Goal: Task Accomplishment & Management: Manage account settings

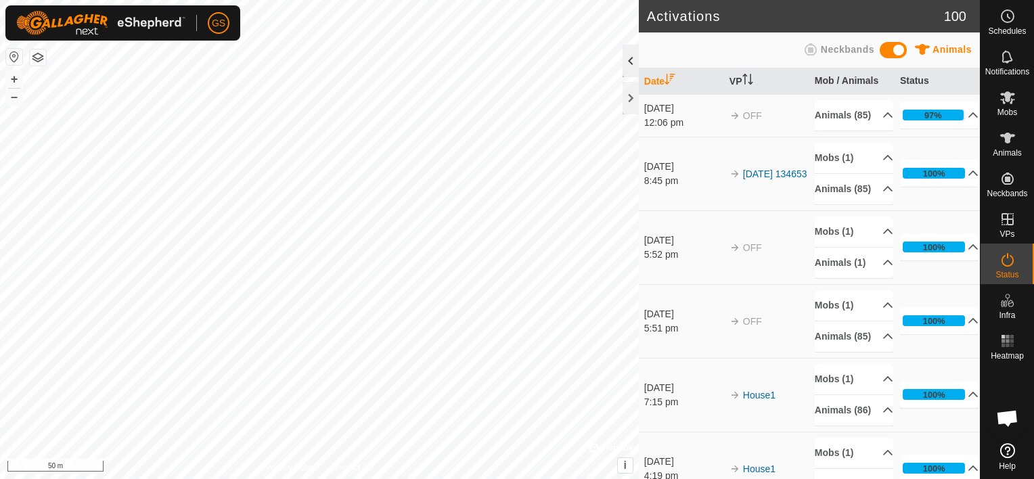
click at [630, 64] on div at bounding box center [630, 61] width 16 height 32
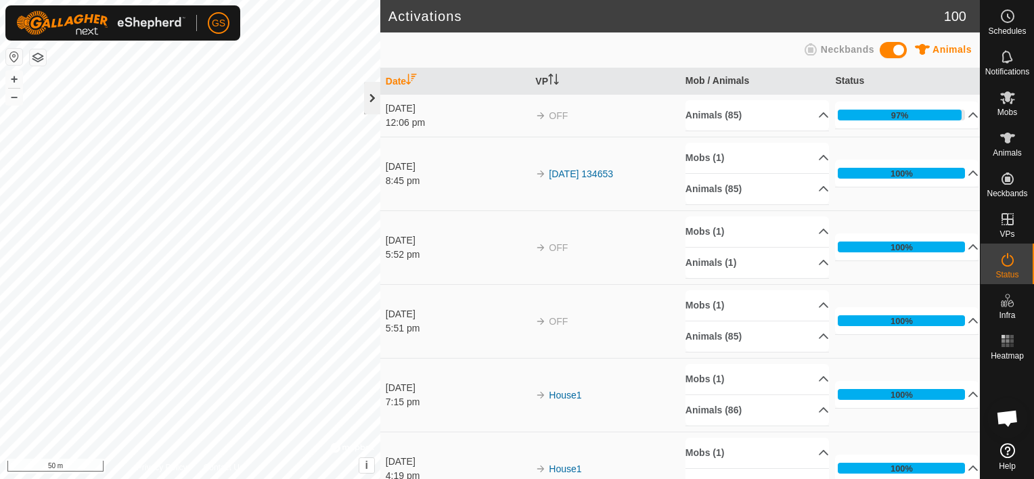
click at [368, 103] on div at bounding box center [372, 98] width 16 height 32
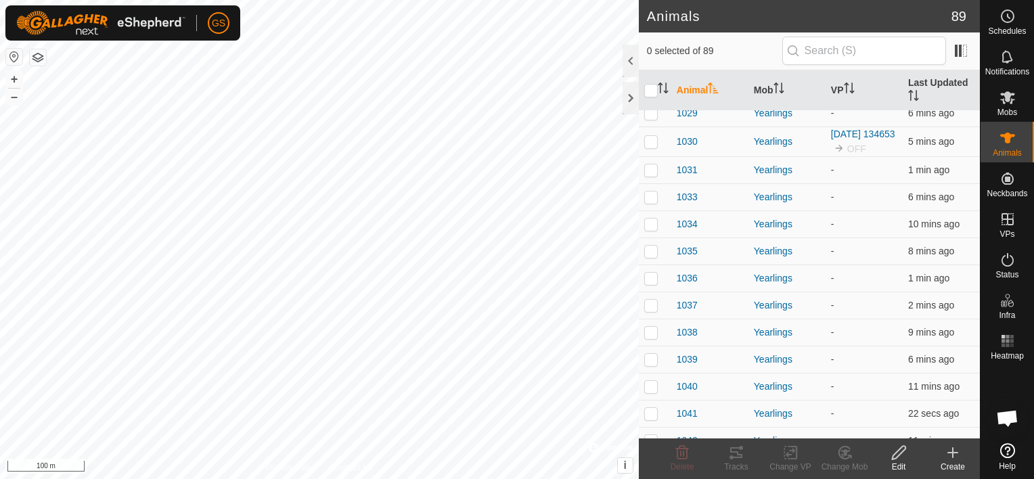
scroll to position [473, 0]
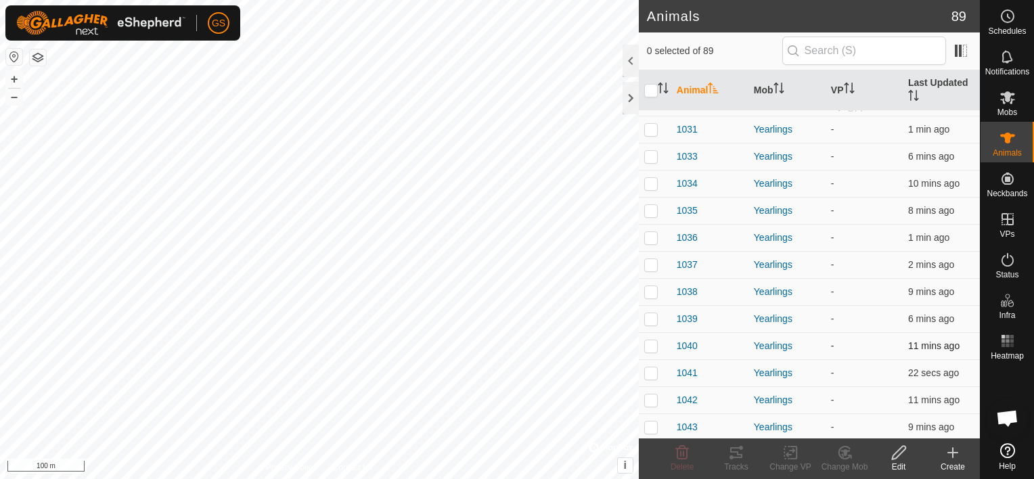
click at [833, 344] on td "-" at bounding box center [863, 345] width 77 height 27
click at [660, 342] on td at bounding box center [655, 345] width 32 height 27
checkbox input "true"
